Goal: Information Seeking & Learning: Learn about a topic

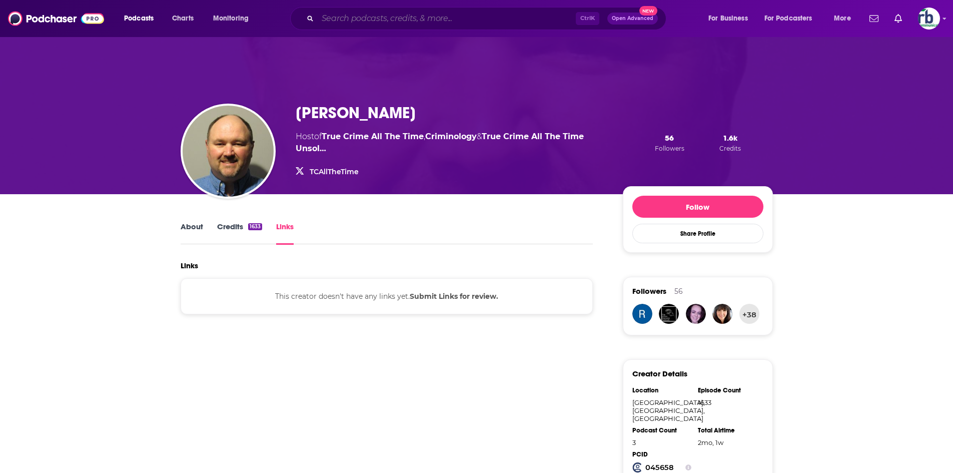
click at [378, 19] on input "Search podcasts, credits, & more..." at bounding box center [447, 19] width 258 height 16
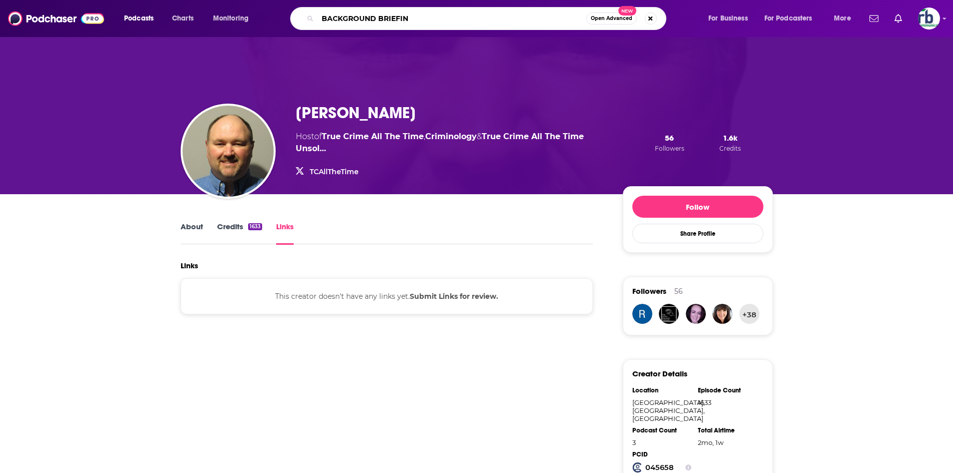
type input "BACKGROUND BRIEFING"
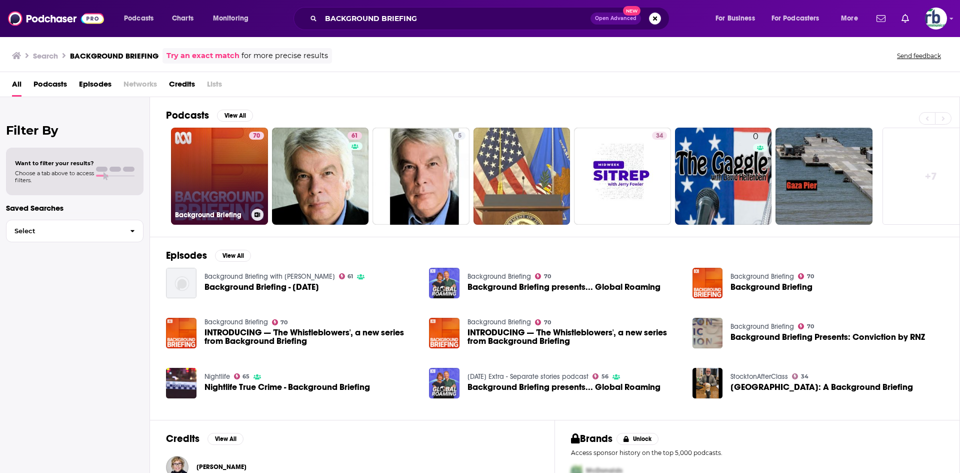
click at [238, 175] on link "70 Background Briefing" at bounding box center [219, 176] width 97 height 97
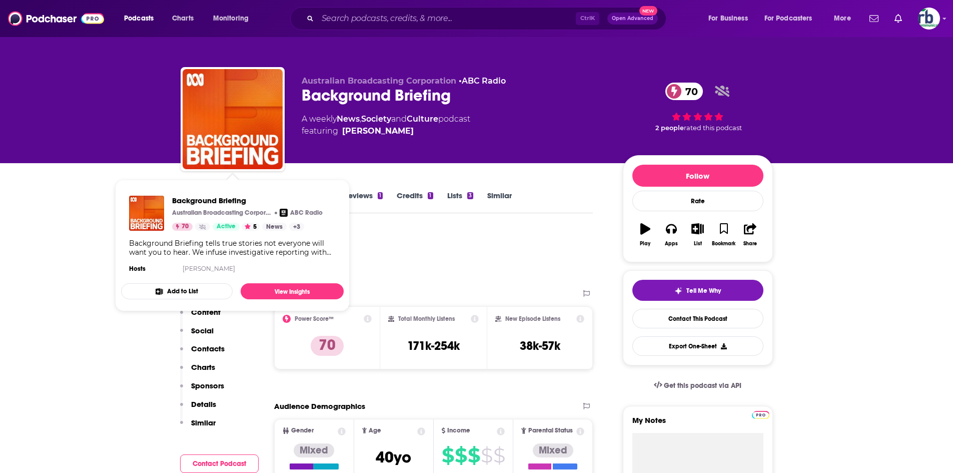
drag, startPoint x: 470, startPoint y: 249, endPoint x: 475, endPoint y: 258, distance: 10.3
click at [470, 315] on div "Total Monthly Listens 171k-254k" at bounding box center [433, 338] width 91 height 46
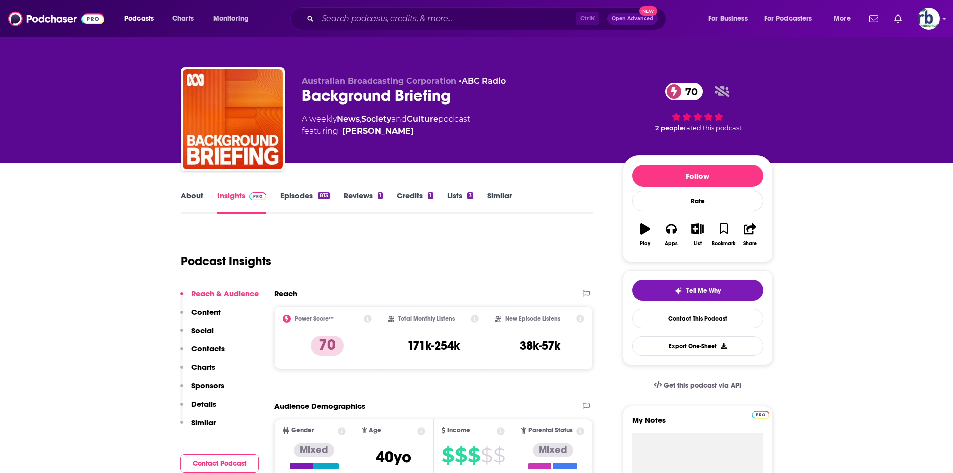
scroll to position [100, 0]
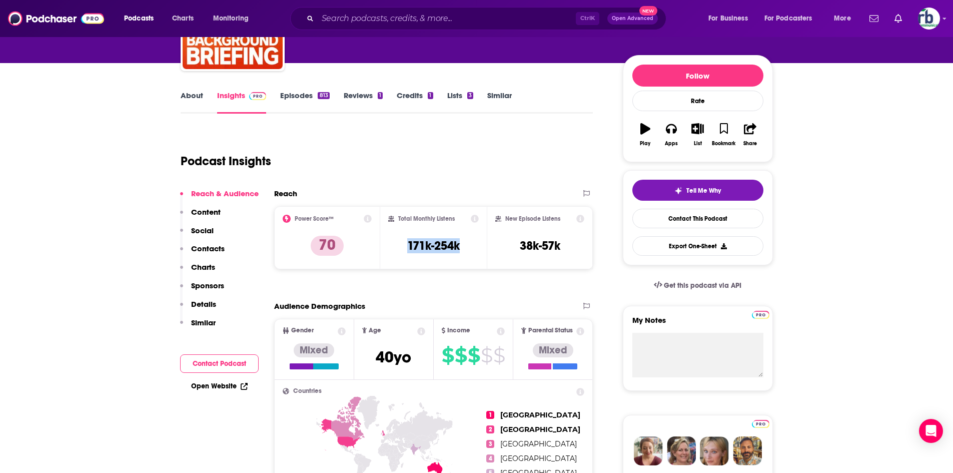
click at [190, 96] on link "About" at bounding box center [192, 102] width 23 height 23
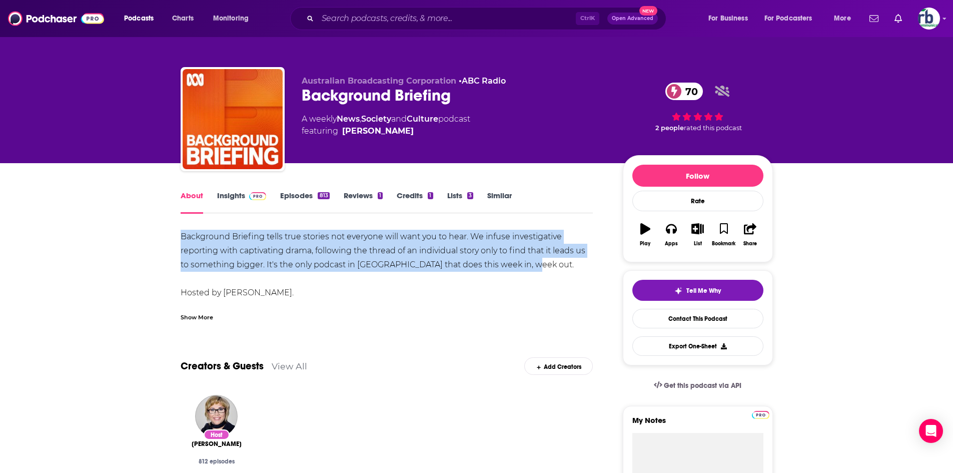
drag, startPoint x: 402, startPoint y: 255, endPoint x: 539, endPoint y: 265, distance: 137.9
click at [455, 260] on div "Background Briefing tells true stories not everyone will want you to hear. We i…" at bounding box center [387, 286] width 413 height 112
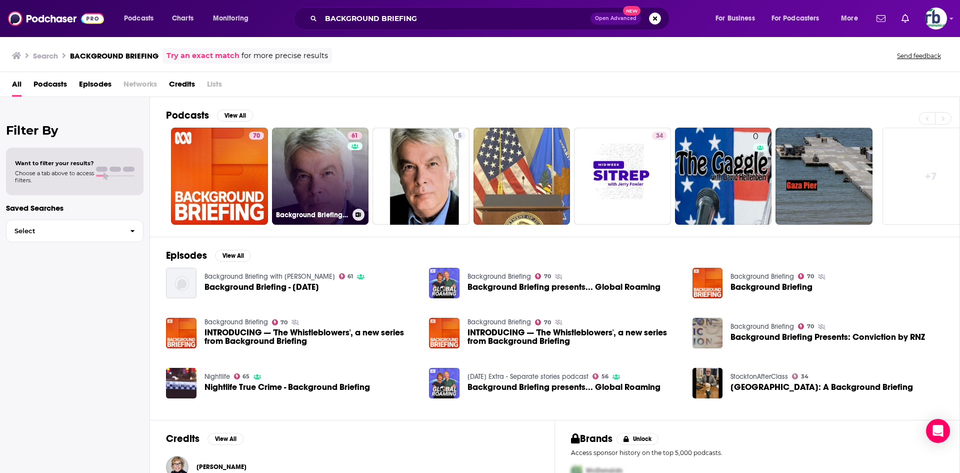
click at [323, 176] on link "61 Background Briefing with [PERSON_NAME]" at bounding box center [320, 176] width 97 height 97
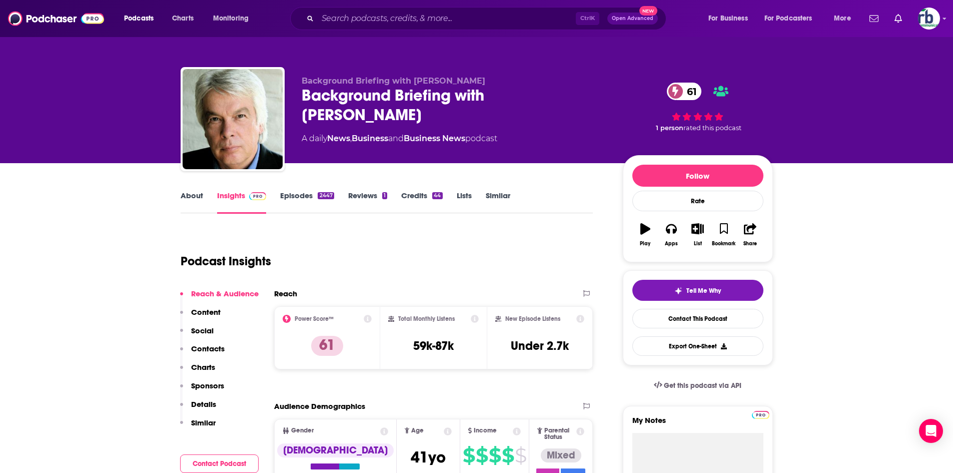
scroll to position [100, 0]
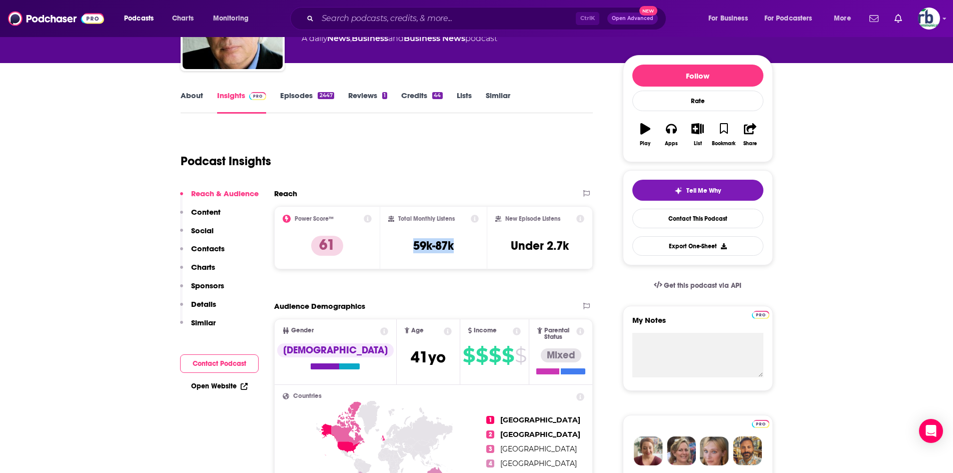
drag, startPoint x: 440, startPoint y: 244, endPoint x: 464, endPoint y: 247, distance: 24.6
click at [465, 247] on div "Total Monthly Listens 59k-87k" at bounding box center [433, 238] width 91 height 46
click at [198, 94] on link "About" at bounding box center [192, 102] width 23 height 23
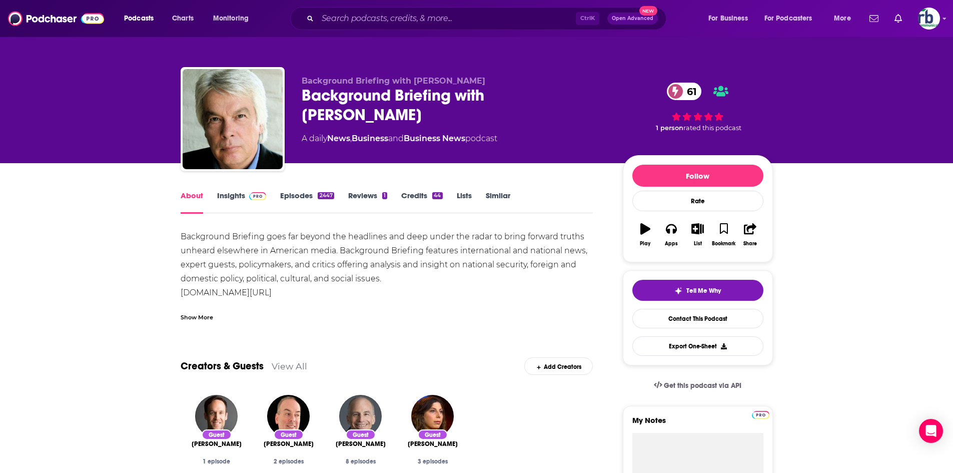
drag, startPoint x: 168, startPoint y: 236, endPoint x: 322, endPoint y: 293, distance: 164.9
copy div "Background Briefing goes far beyond the headlines and deep under the radar to b…"
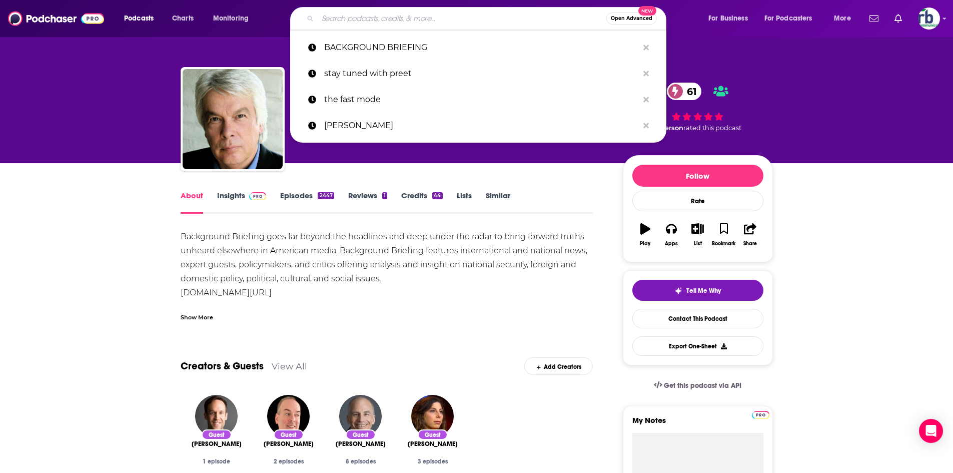
click at [349, 21] on input "Search podcasts, credits, & more..." at bounding box center [462, 19] width 289 height 16
paste input "The [PERSON_NAME] Show"
type input "The [PERSON_NAME] Show"
